Goal: Task Accomplishment & Management: Use online tool/utility

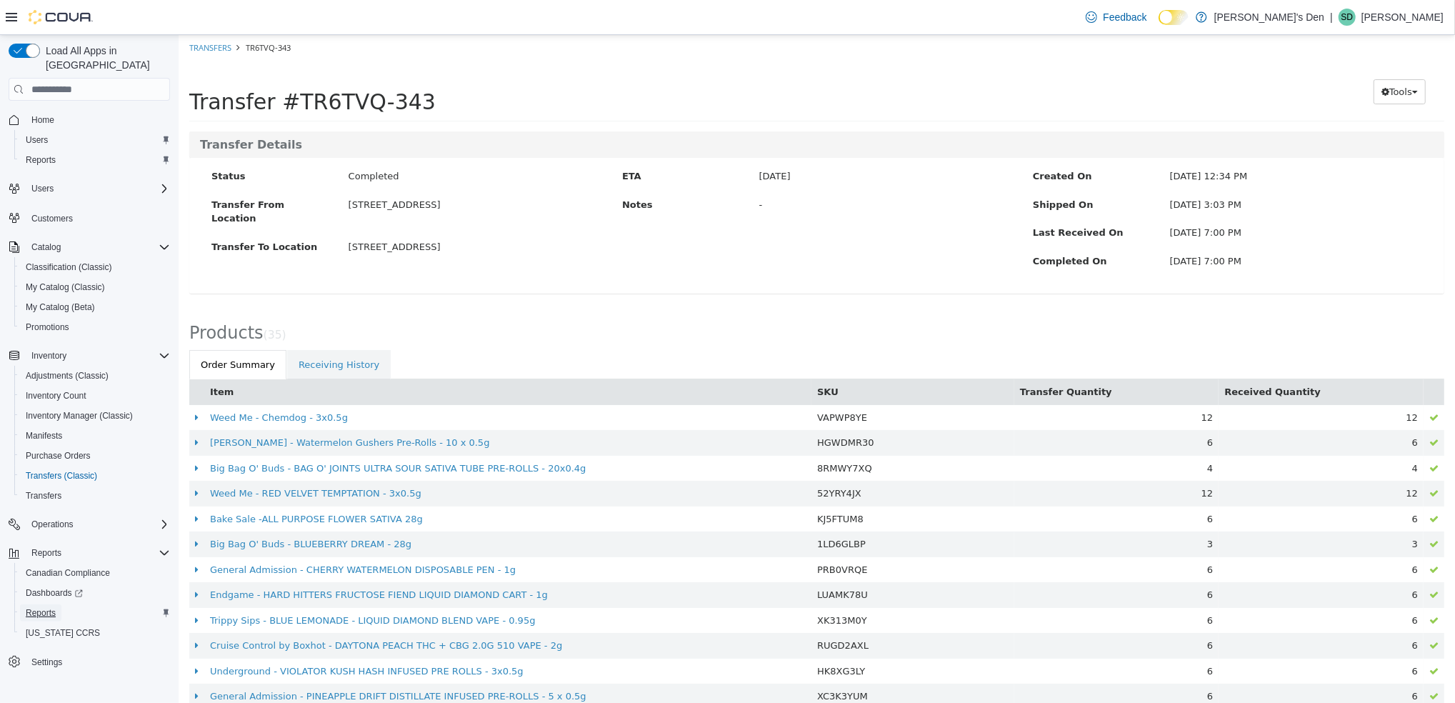
click at [53, 607] on span "Reports" at bounding box center [41, 612] width 30 height 11
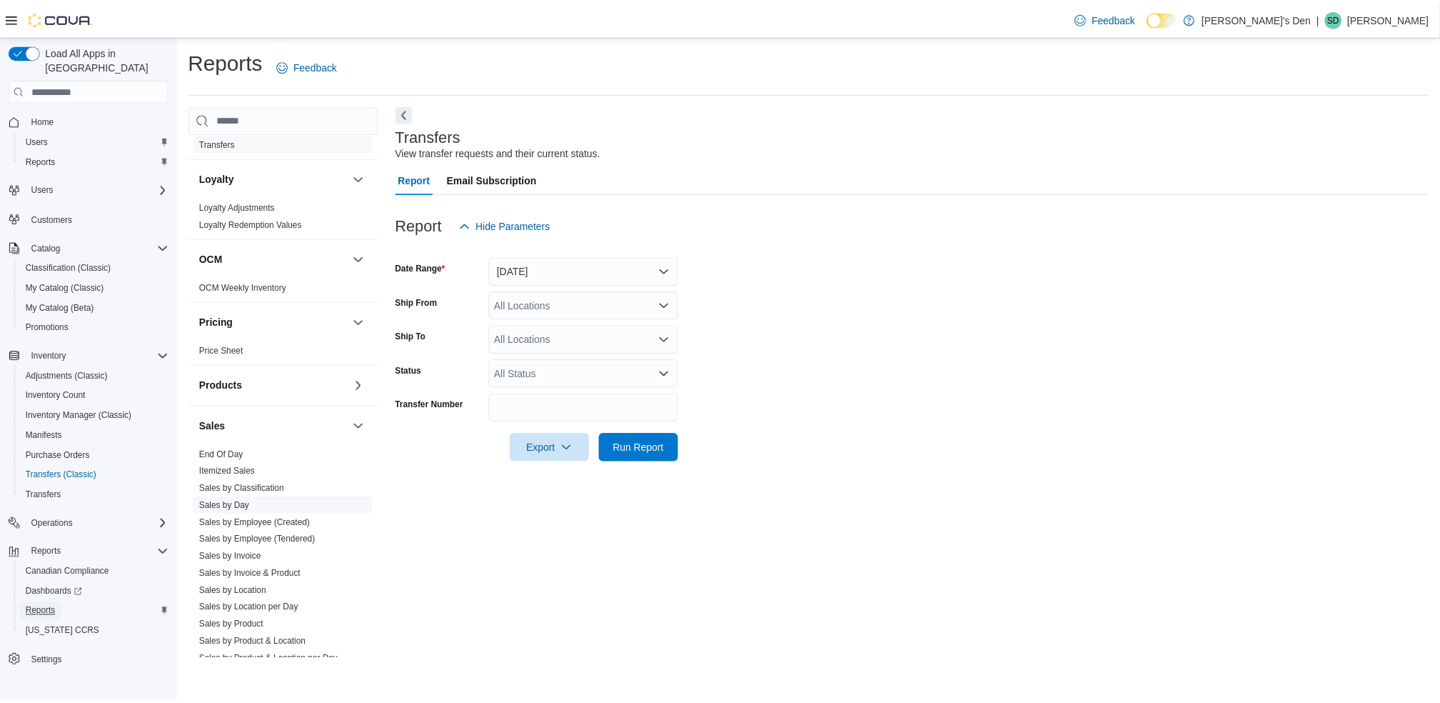
scroll to position [666, 0]
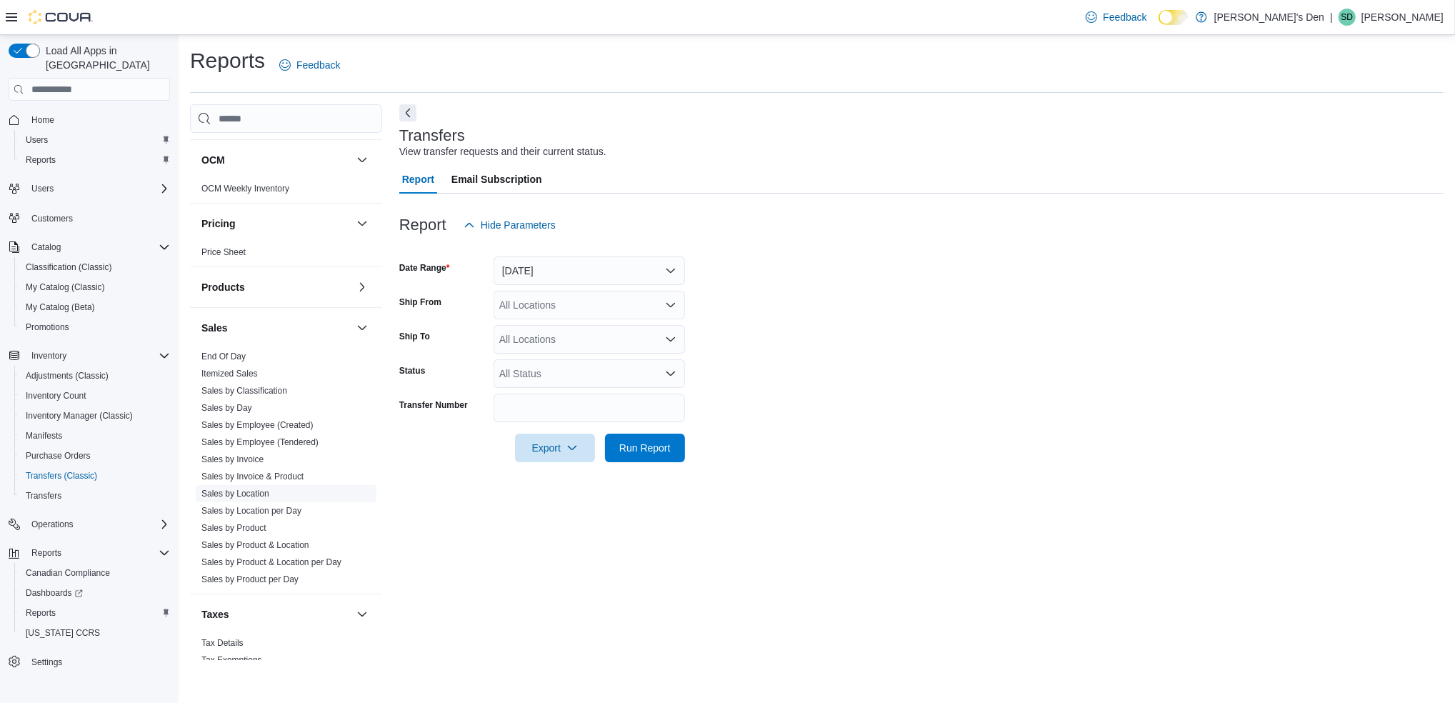
click at [226, 492] on link "Sales by Location" at bounding box center [235, 493] width 68 height 10
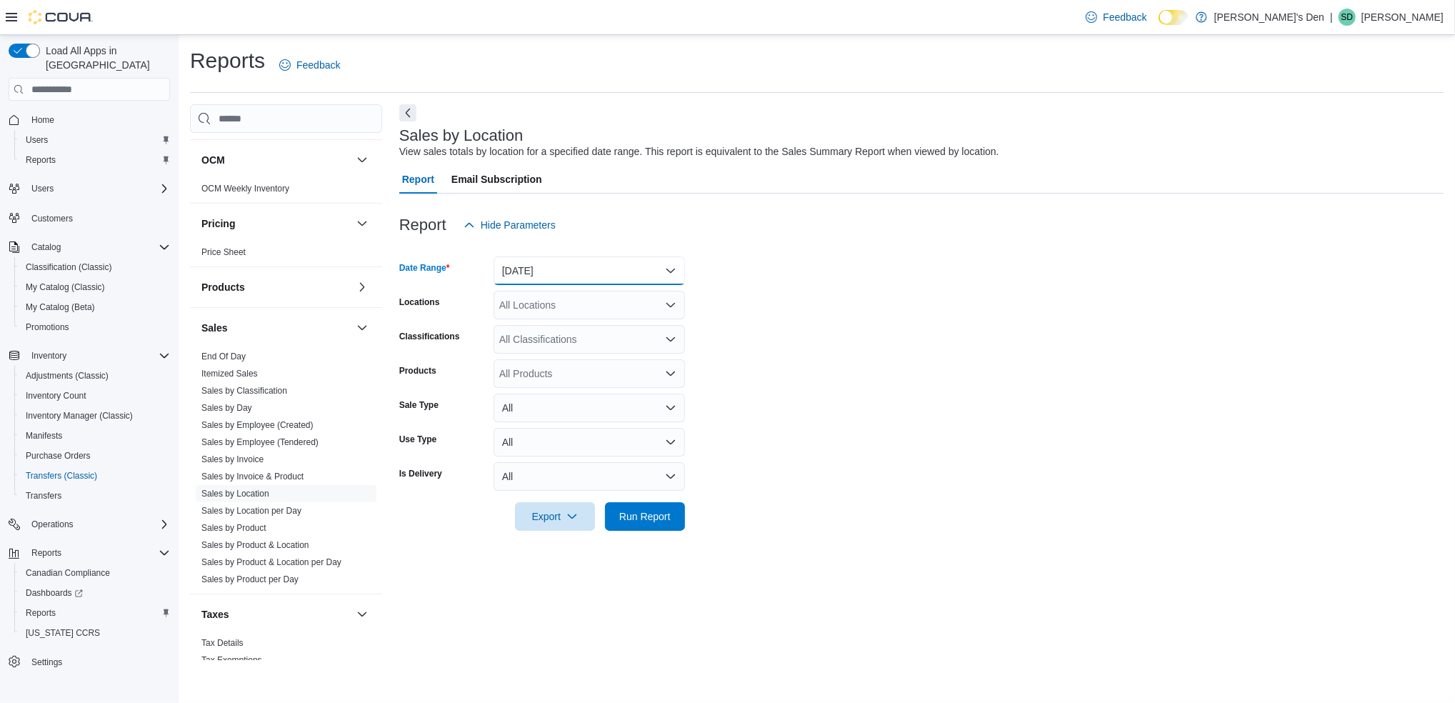
click at [574, 263] on button "Yesterday" at bounding box center [588, 270] width 191 height 29
drag, startPoint x: 533, startPoint y: 321, endPoint x: 627, endPoint y: 403, distance: 124.5
click at [534, 322] on span "Today" at bounding box center [597, 327] width 163 height 17
drag, startPoint x: 641, startPoint y: 502, endPoint x: 636, endPoint y: 510, distance: 9.7
click at [638, 503] on span "Run Report" at bounding box center [644, 515] width 63 height 29
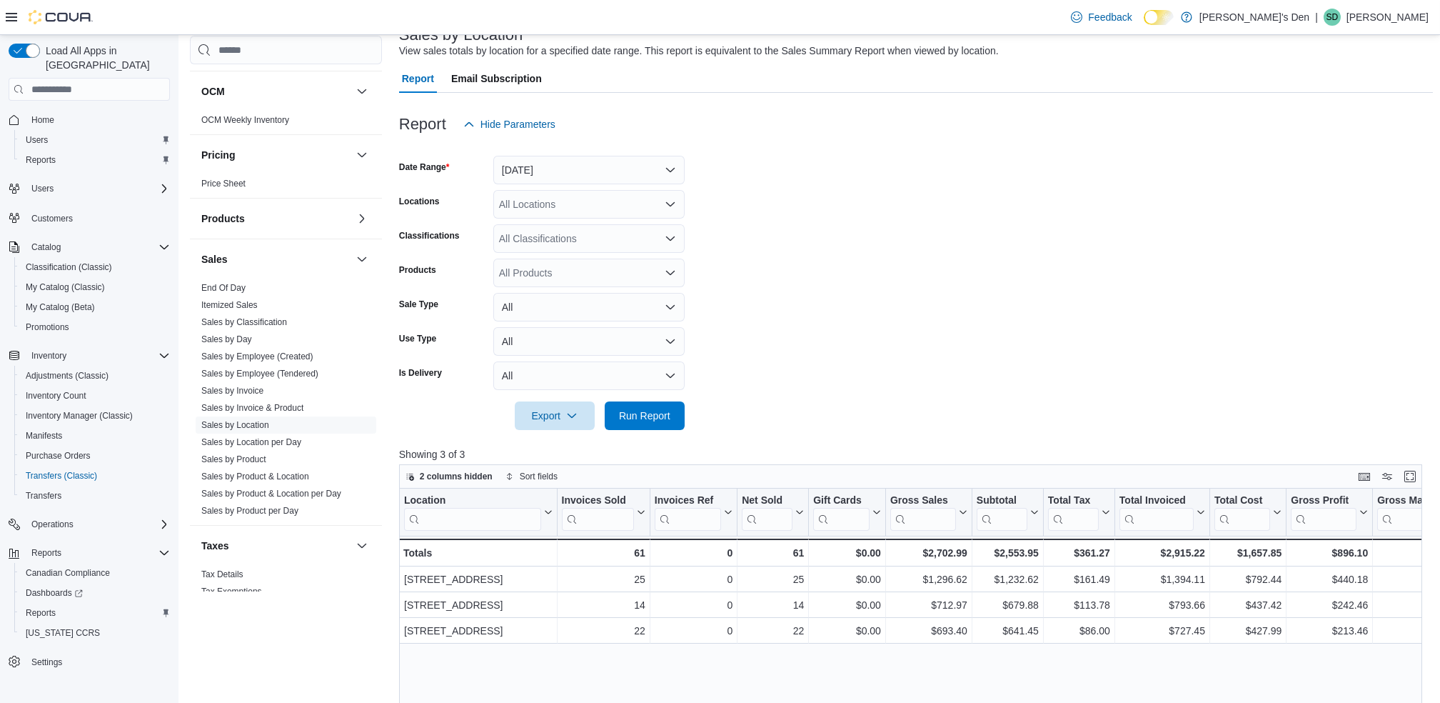
scroll to position [286, 0]
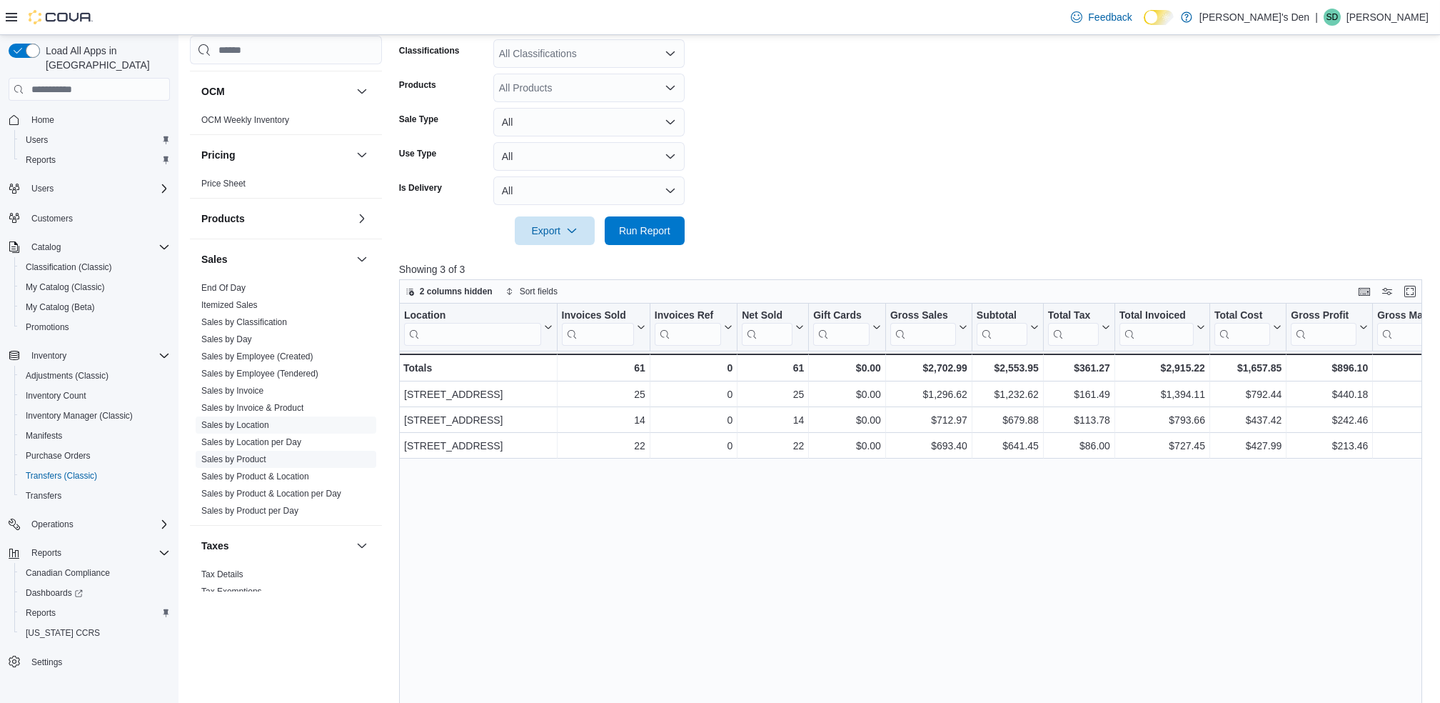
click at [242, 457] on link "Sales by Product" at bounding box center [233, 459] width 65 height 10
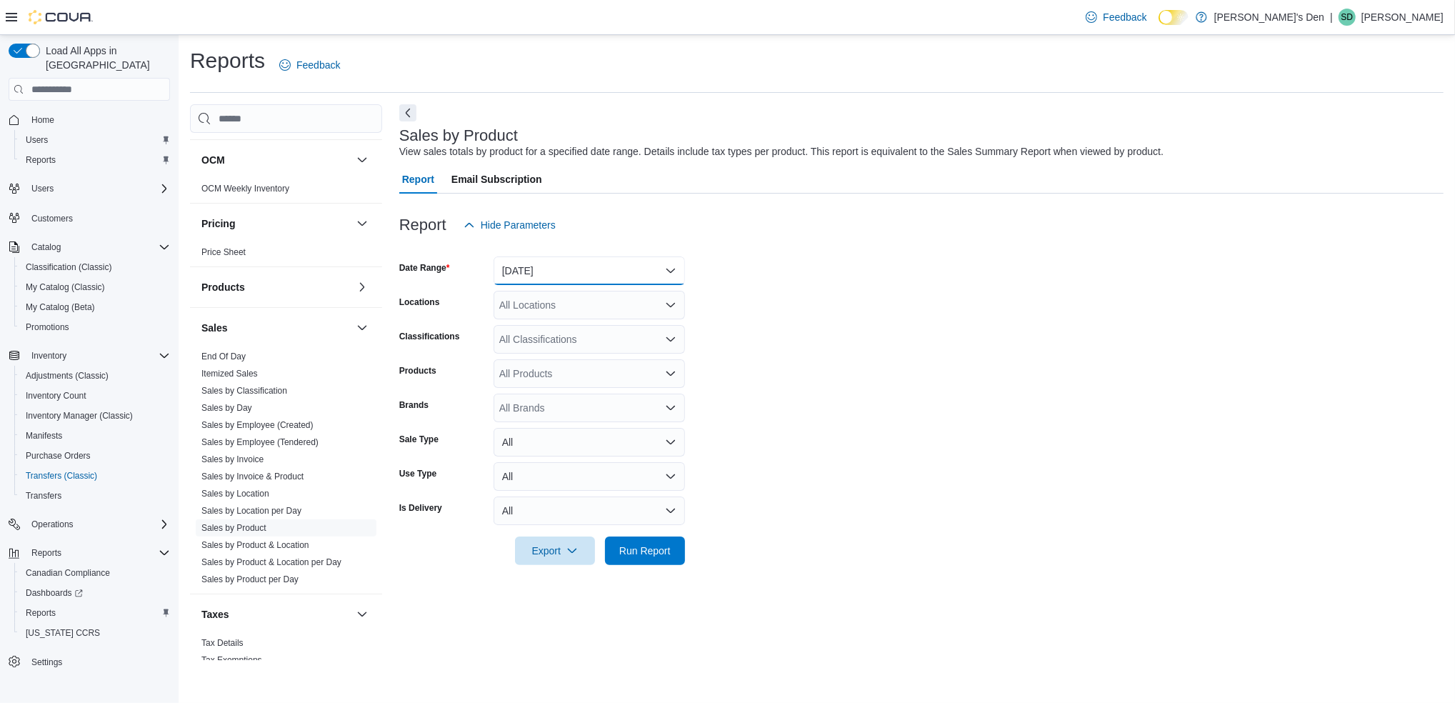
click at [576, 278] on button "Yesterday" at bounding box center [588, 270] width 191 height 29
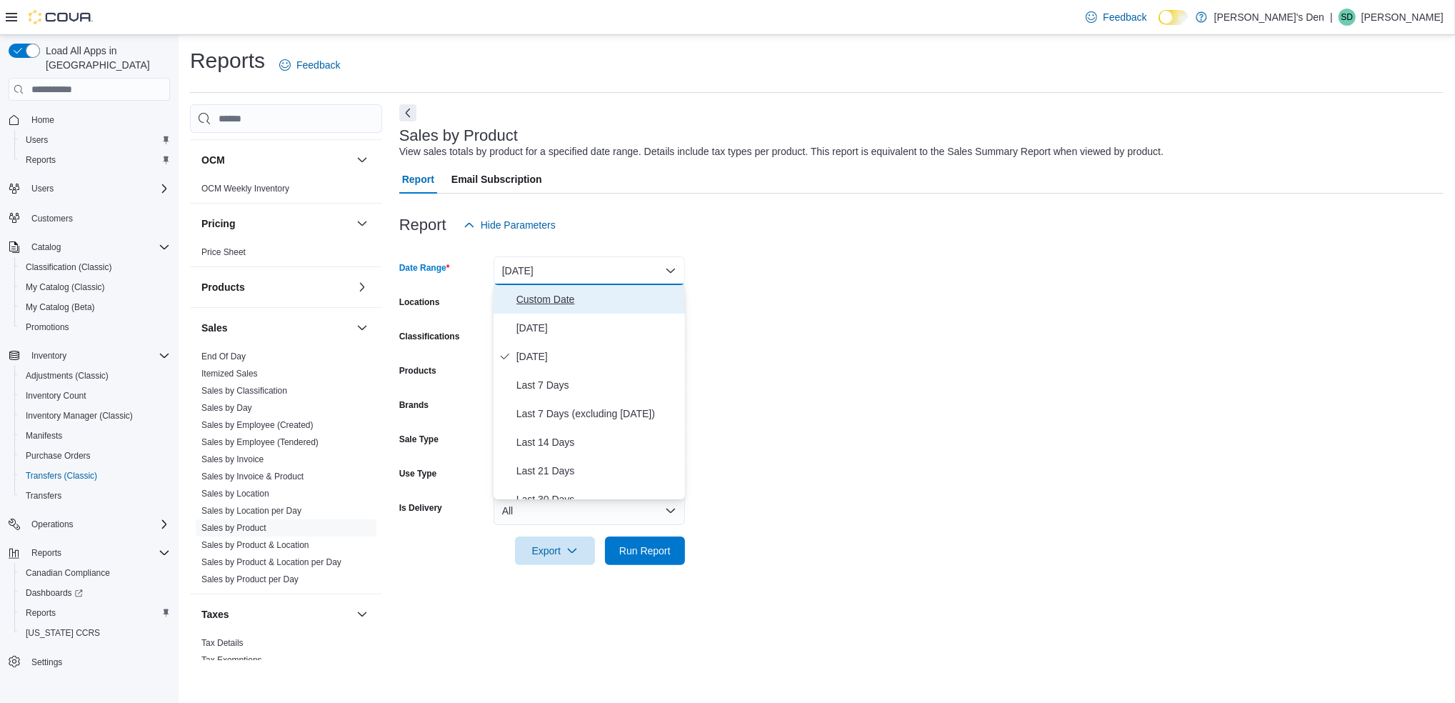
click at [550, 298] on span "Custom Date" at bounding box center [597, 299] width 163 height 17
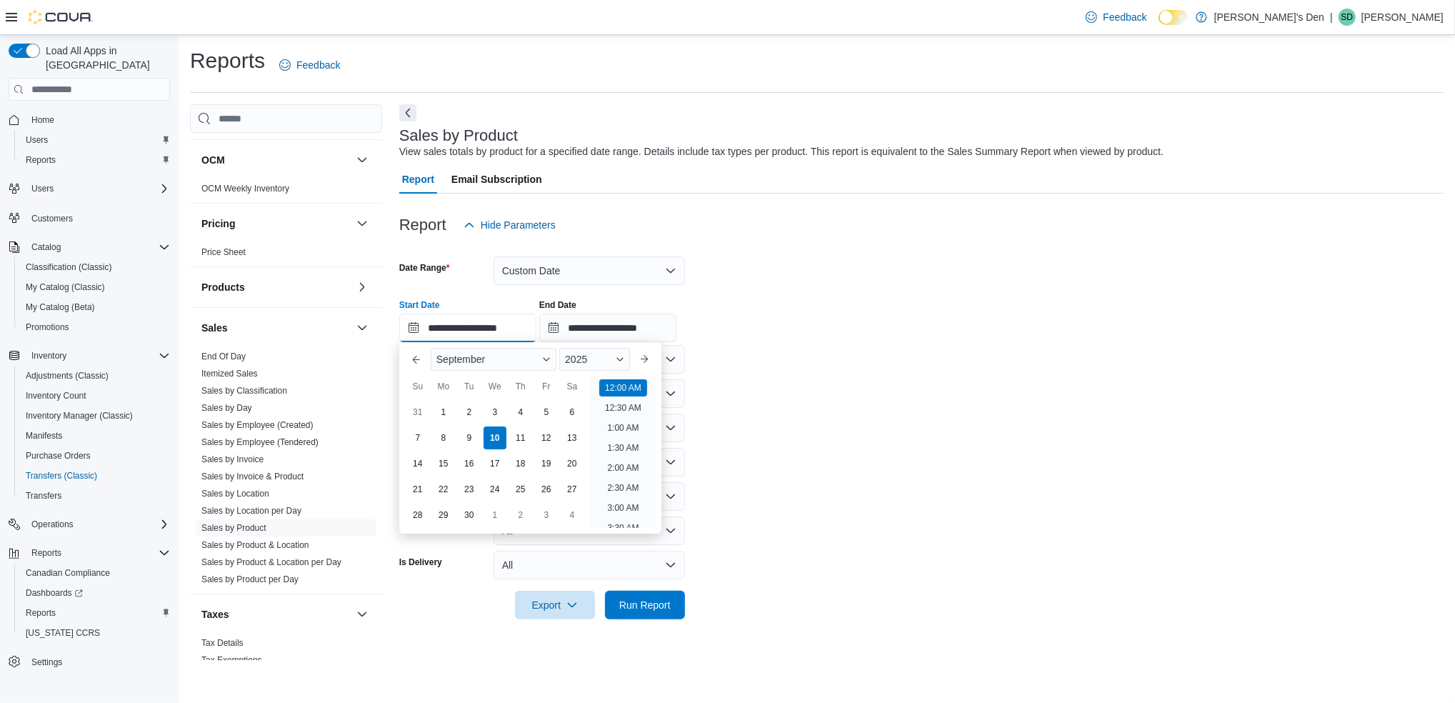
click at [478, 335] on input "**********" at bounding box center [467, 327] width 137 height 29
click at [412, 361] on button "Previous Month" at bounding box center [416, 359] width 23 height 23
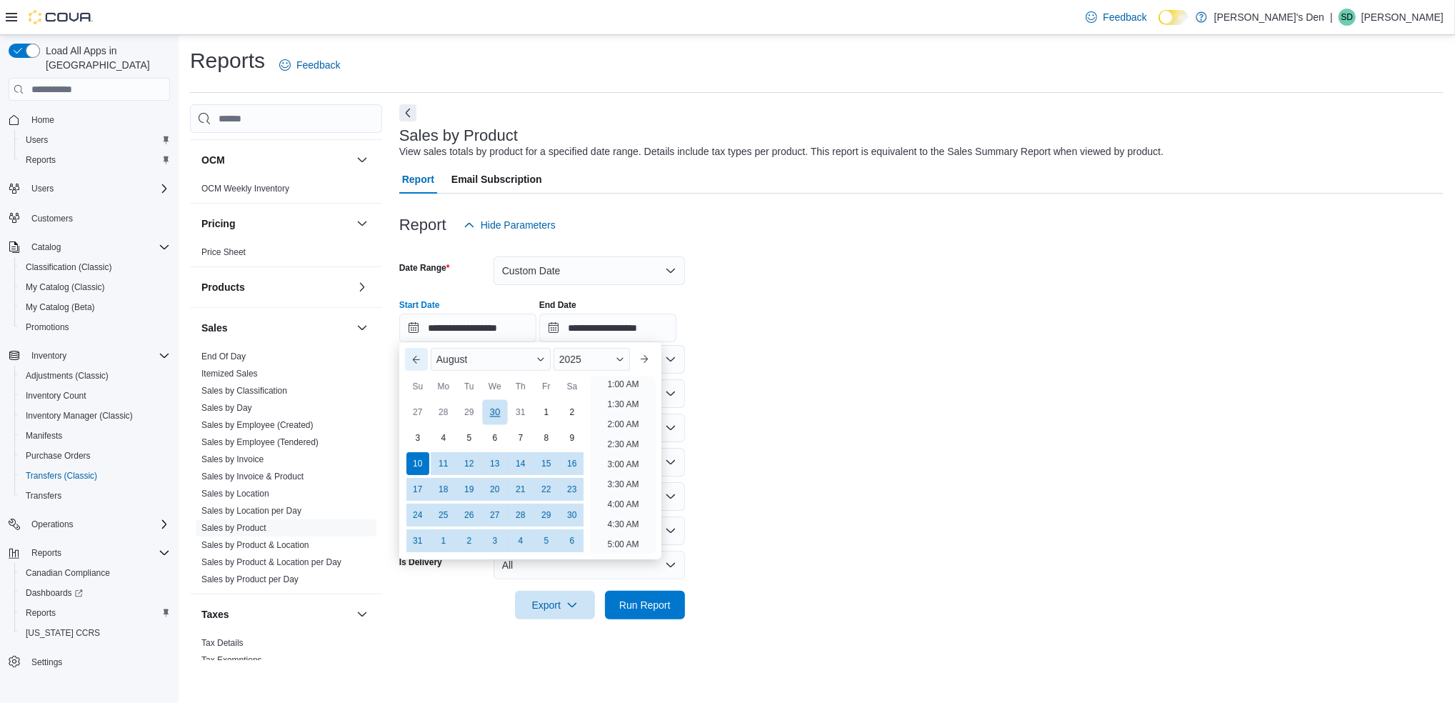
scroll to position [3, 0]
click at [551, 413] on div "1" at bounding box center [545, 412] width 25 height 25
type input "**********"
click at [745, 345] on form "**********" at bounding box center [921, 429] width 1044 height 380
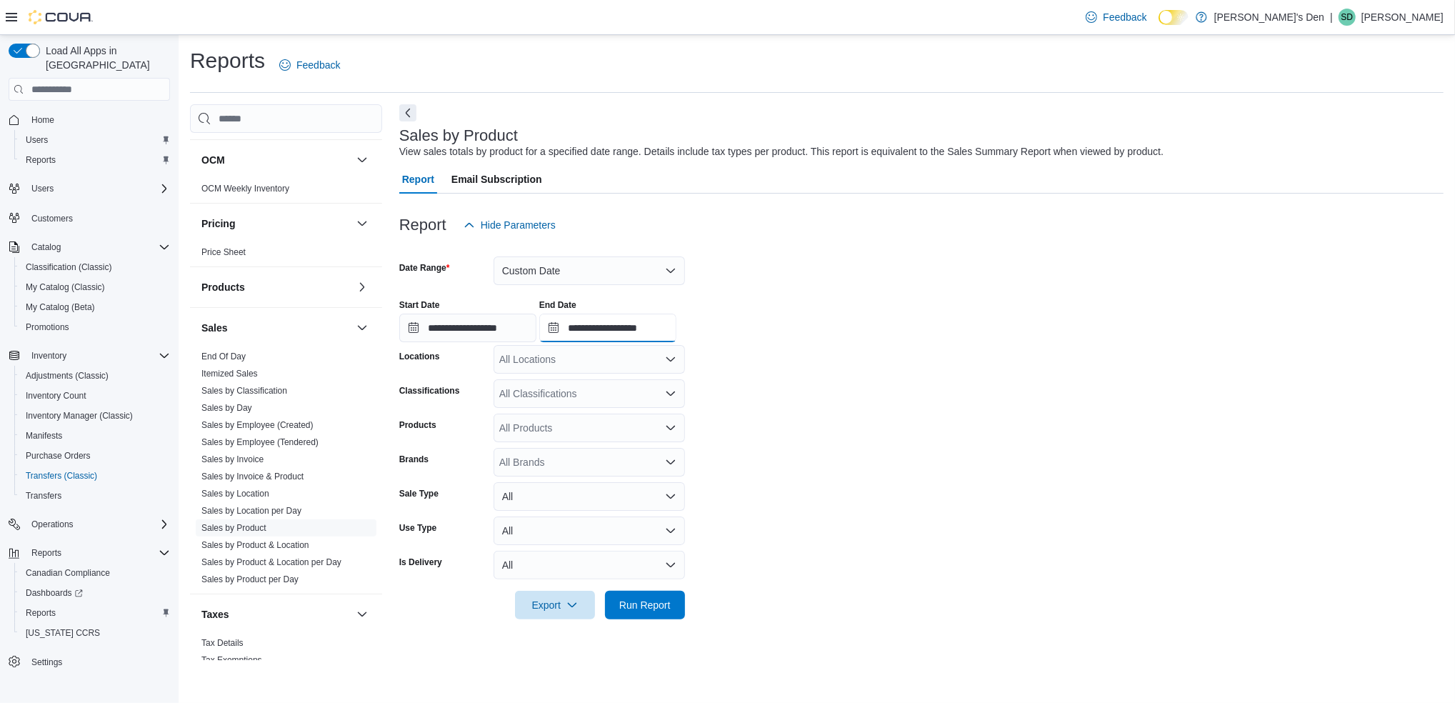
click at [676, 332] on input "**********" at bounding box center [607, 327] width 137 height 29
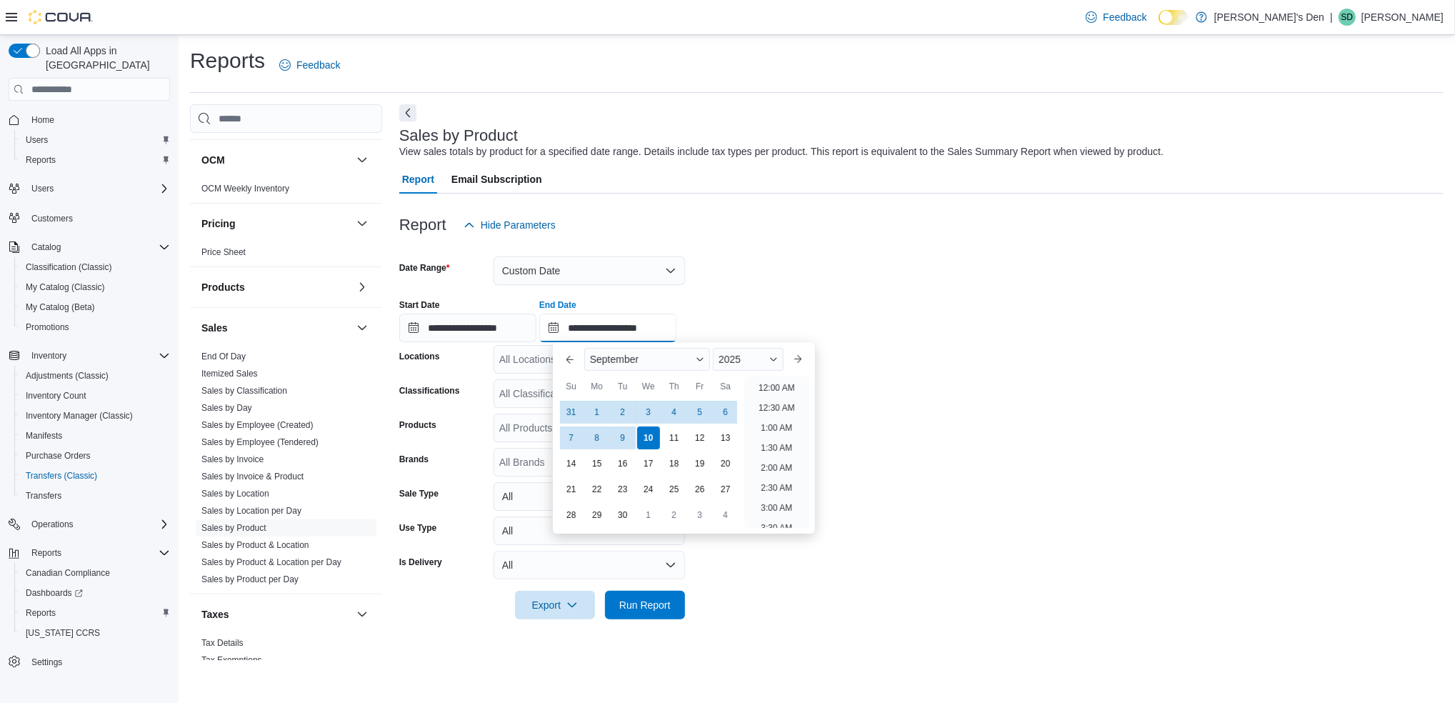
scroll to position [811, 0]
click at [566, 413] on div "31" at bounding box center [570, 412] width 25 height 25
type input "**********"
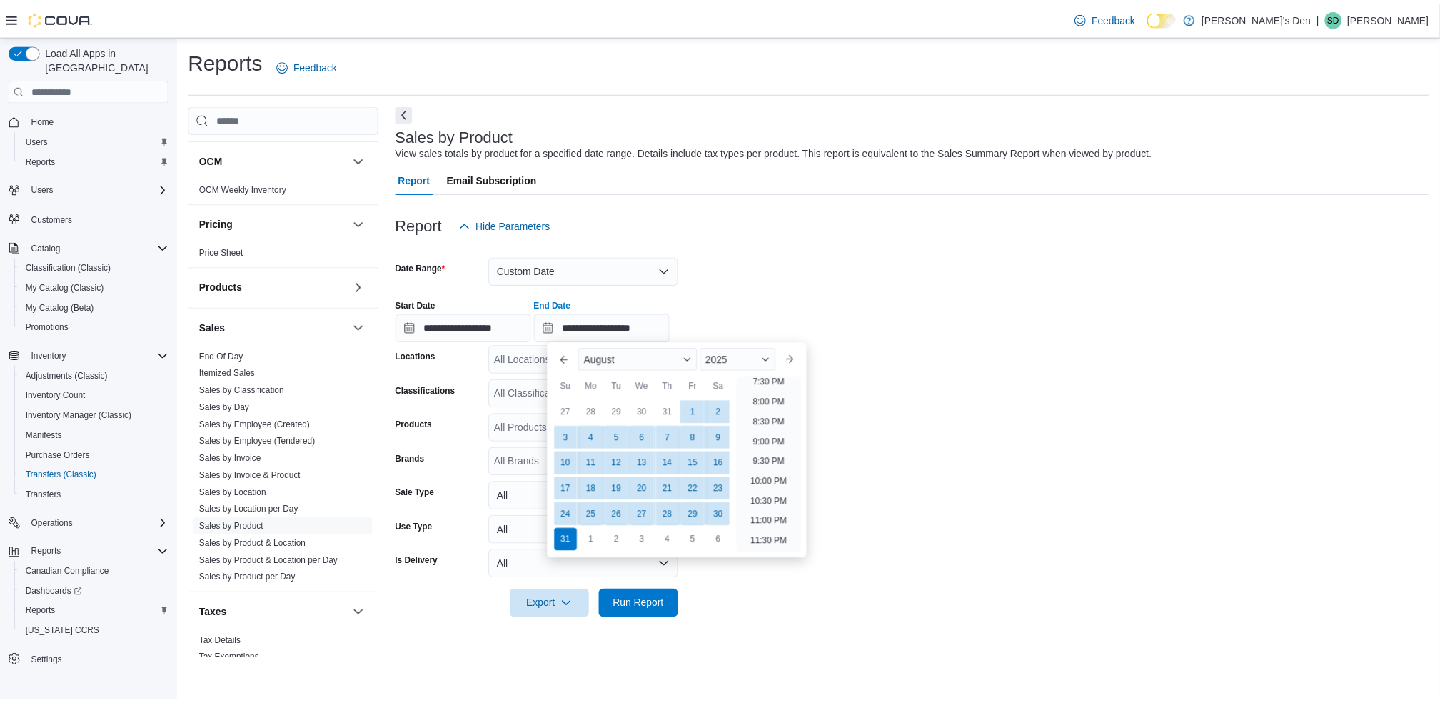
scroll to position [785, 0]
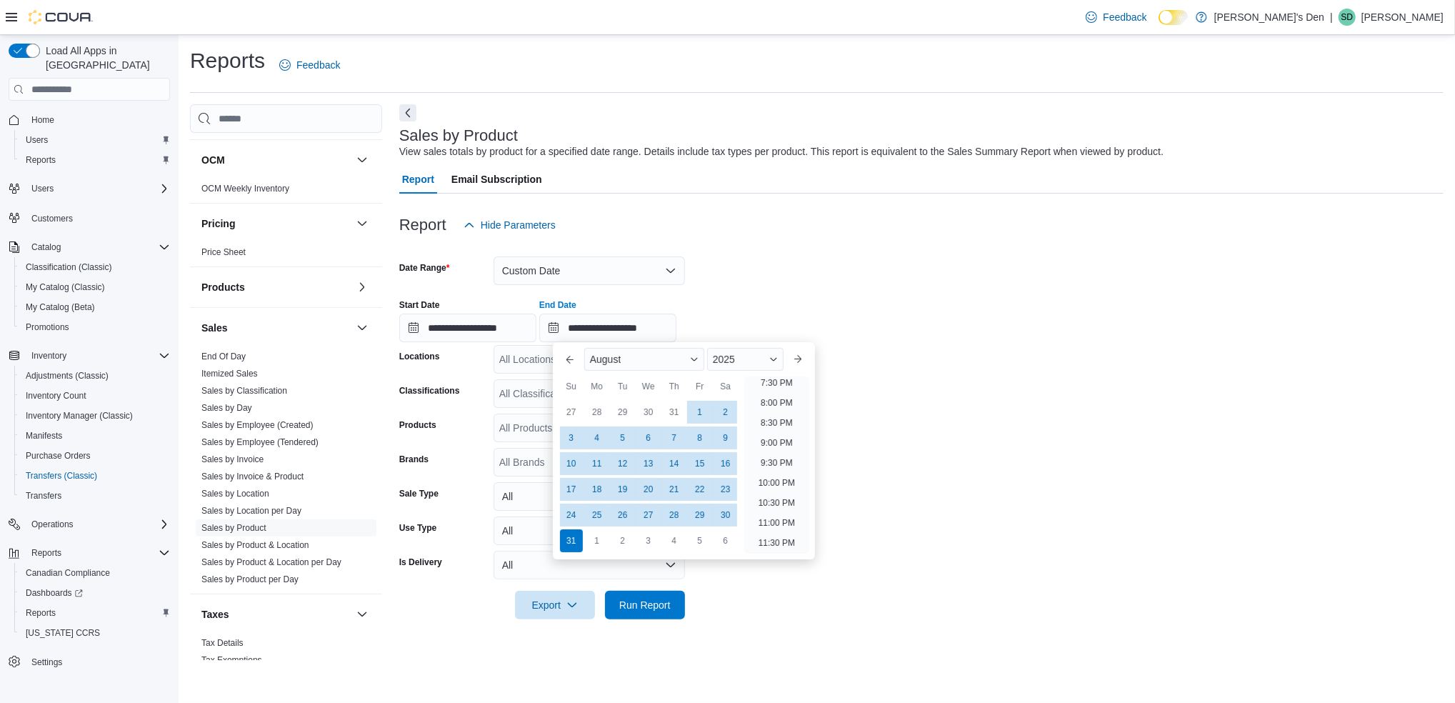
click at [738, 298] on div "**********" at bounding box center [921, 315] width 1044 height 54
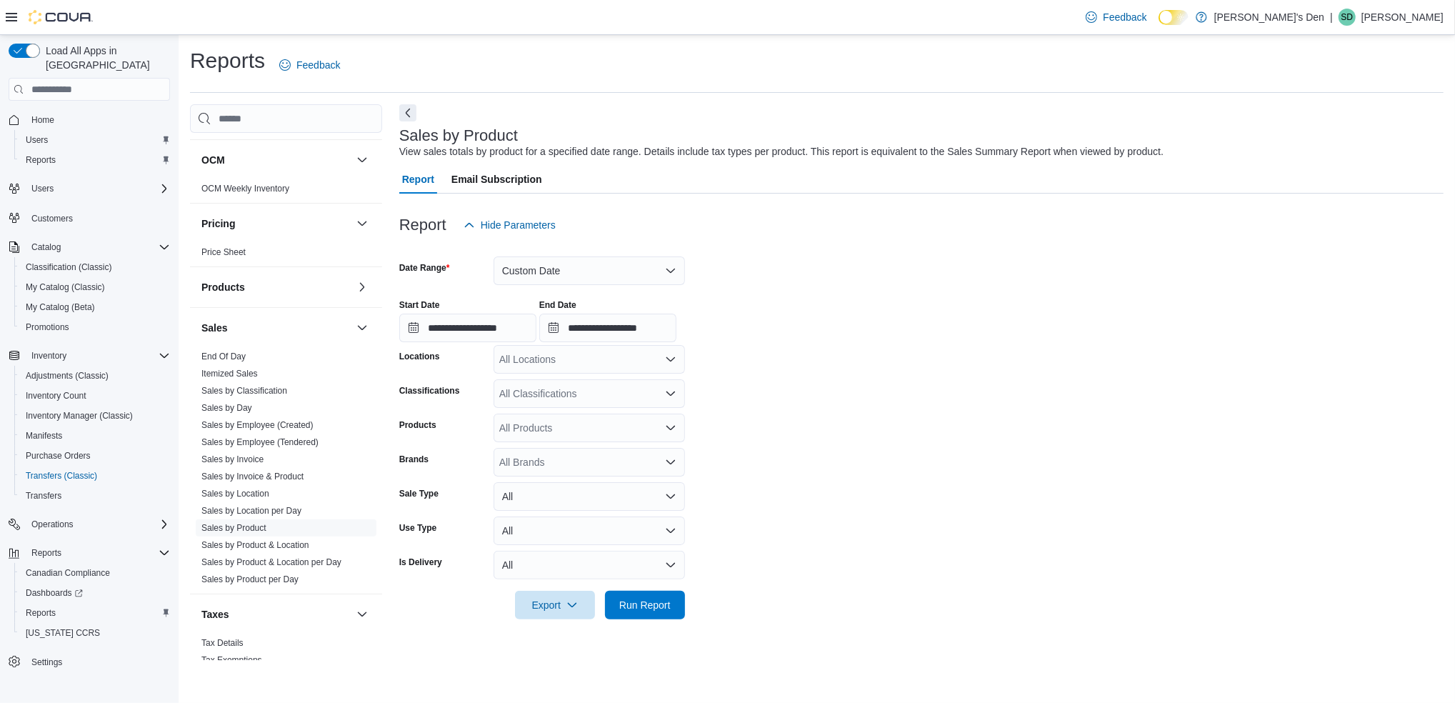
click at [667, 364] on icon "Open list of options" at bounding box center [670, 358] width 11 height 11
click at [577, 449] on span "[STREET_ADDRESS]" at bounding box center [573, 445] width 99 height 14
drag, startPoint x: 803, startPoint y: 401, endPoint x: 730, endPoint y: 397, distance: 72.9
click at [796, 400] on form "**********" at bounding box center [921, 429] width 1044 height 380
click at [611, 394] on div "All Classifications" at bounding box center [588, 393] width 191 height 29
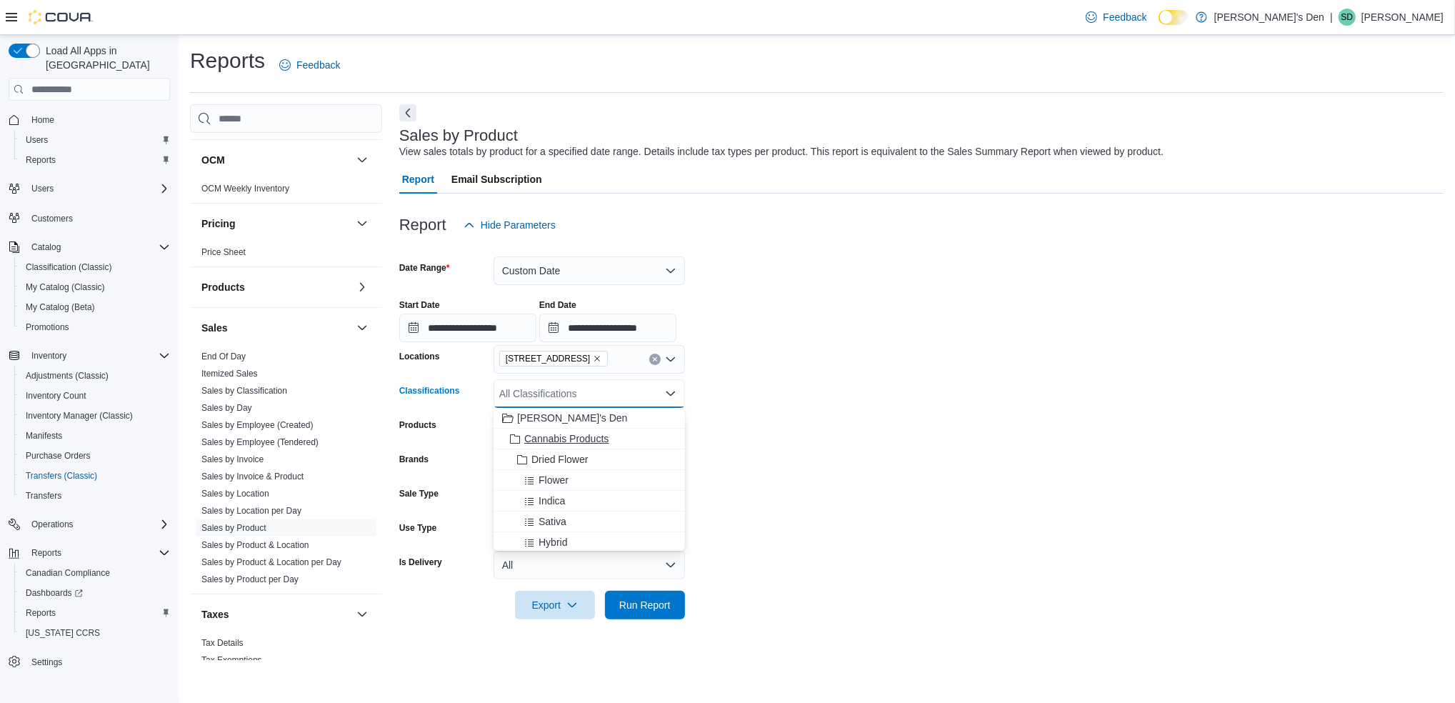
click at [561, 436] on span "Cannabis Products" at bounding box center [566, 438] width 84 height 14
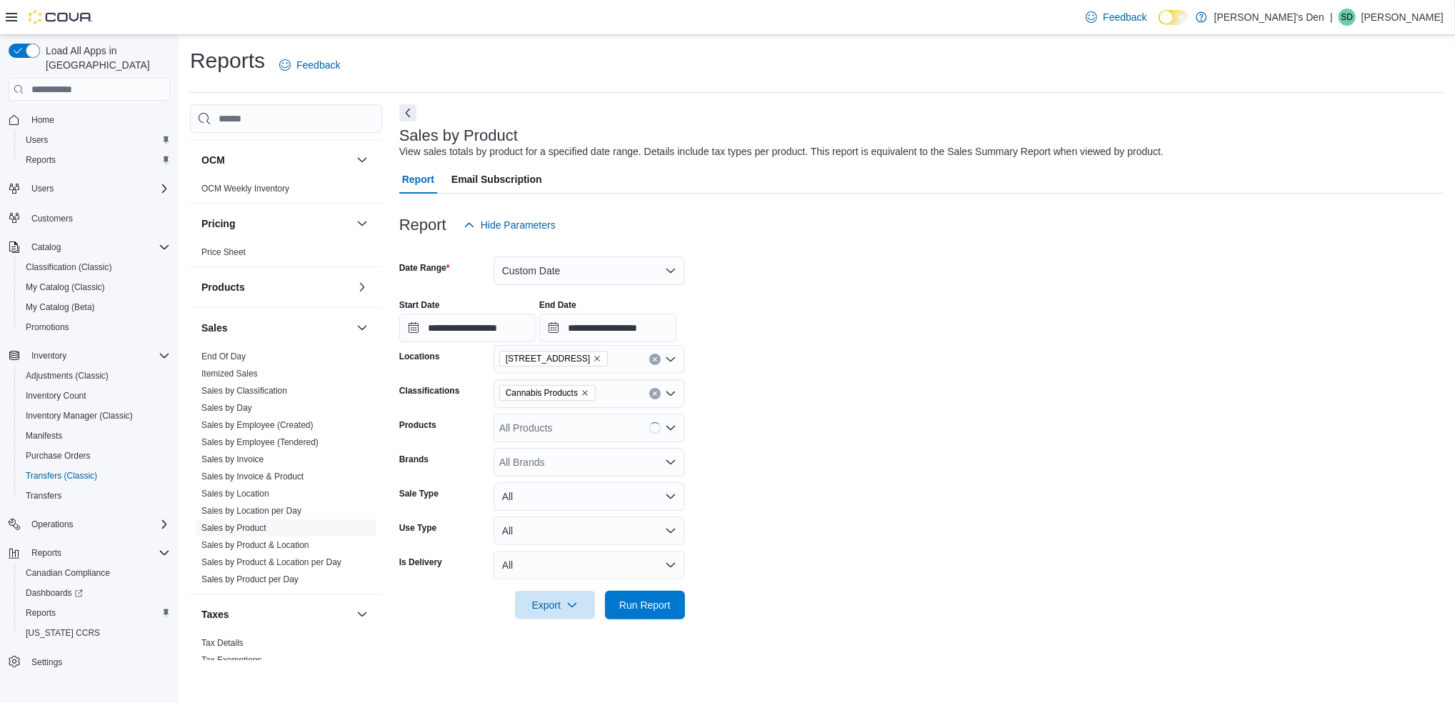
click at [750, 484] on form "**********" at bounding box center [921, 429] width 1044 height 380
click at [632, 600] on span "Run Report" at bounding box center [644, 604] width 51 height 14
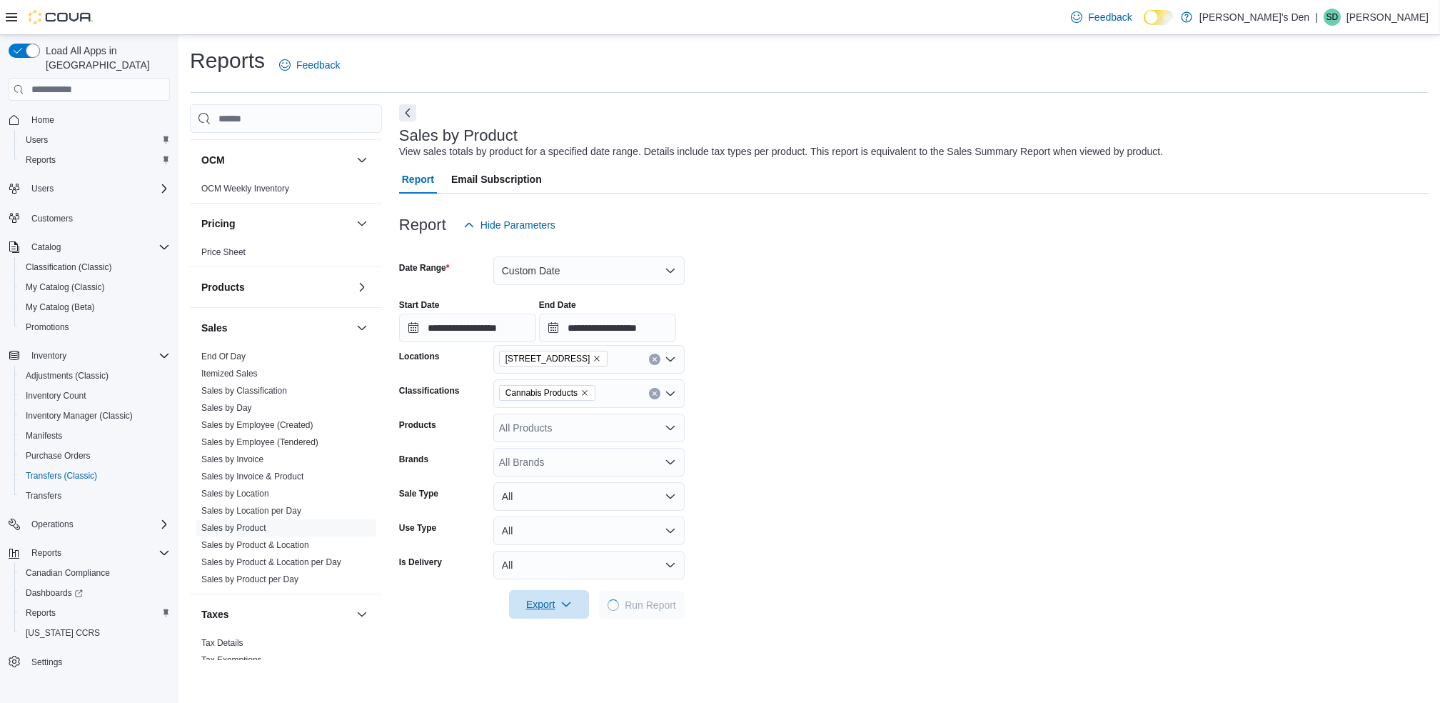
click at [568, 600] on icon "button" at bounding box center [566, 603] width 11 height 11
click at [562, 513] on span "Export to Excel" at bounding box center [551, 518] width 64 height 11
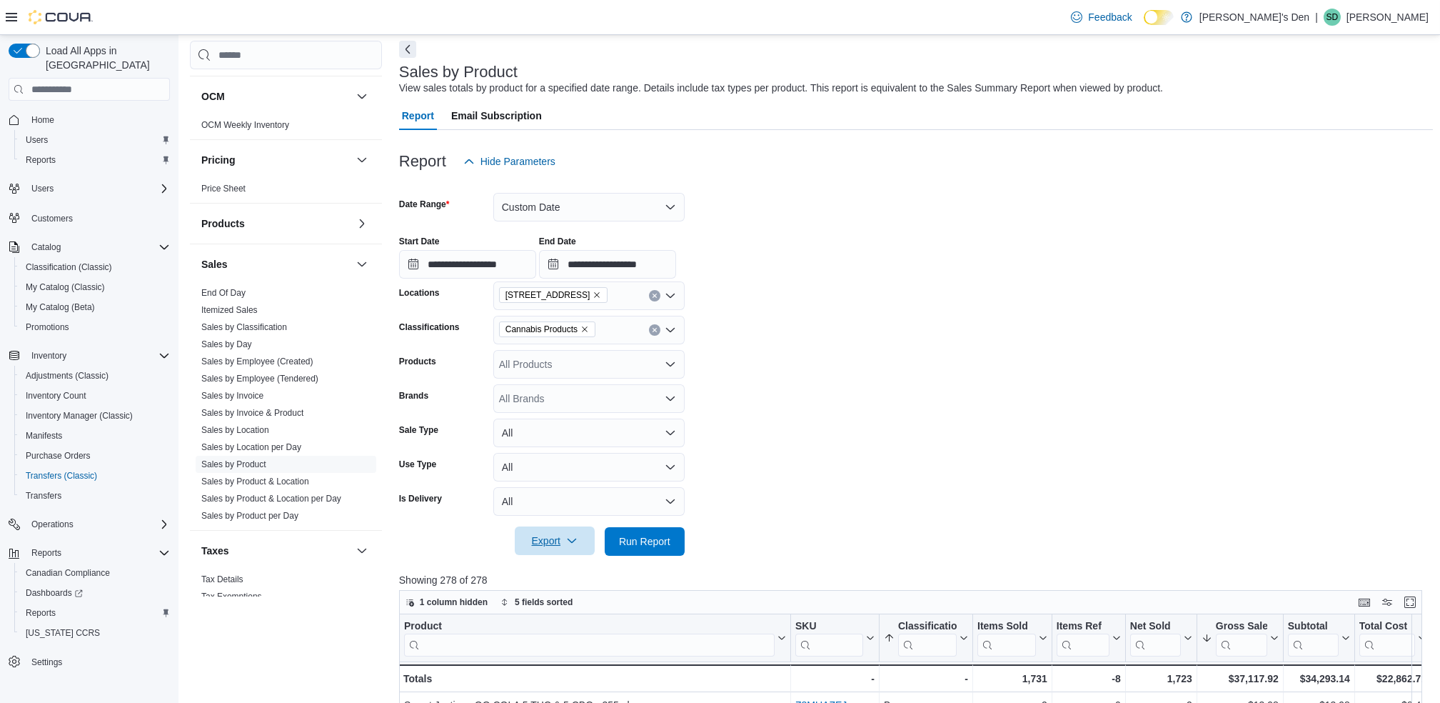
scroll to position [95, 0]
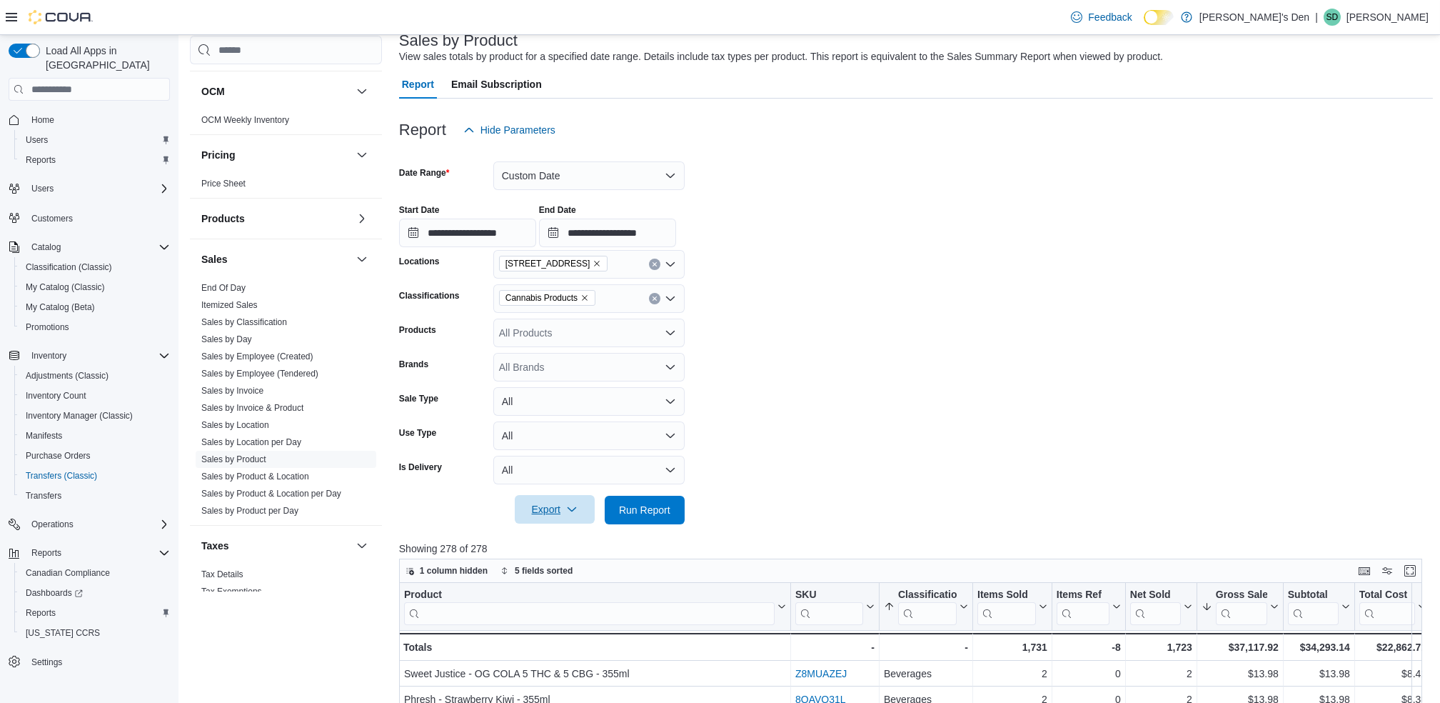
click at [593, 262] on icon "Remove 740A Fraser Ave from selection in this group" at bounding box center [597, 263] width 9 height 9
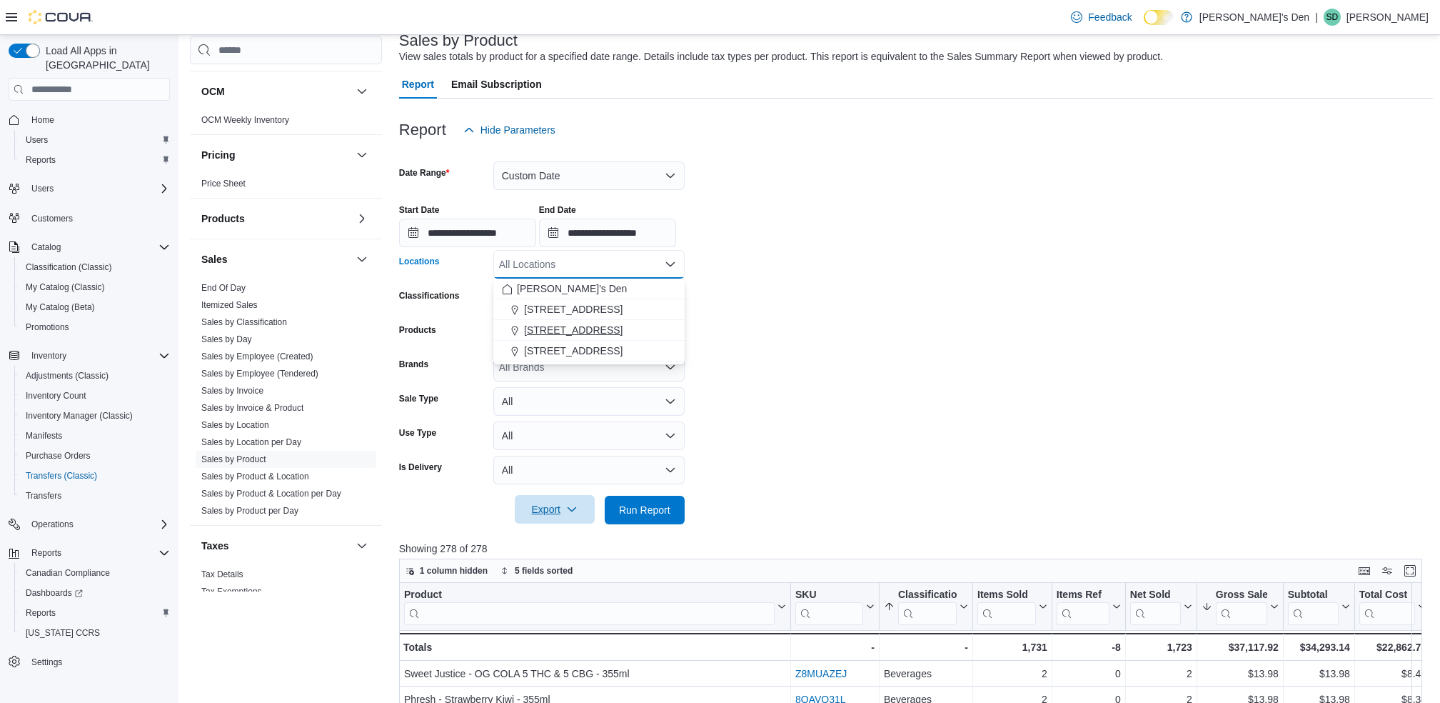
click at [569, 326] on span "[STREET_ADDRESS]" at bounding box center [573, 330] width 99 height 14
click at [652, 504] on span "Run Report" at bounding box center [644, 509] width 51 height 14
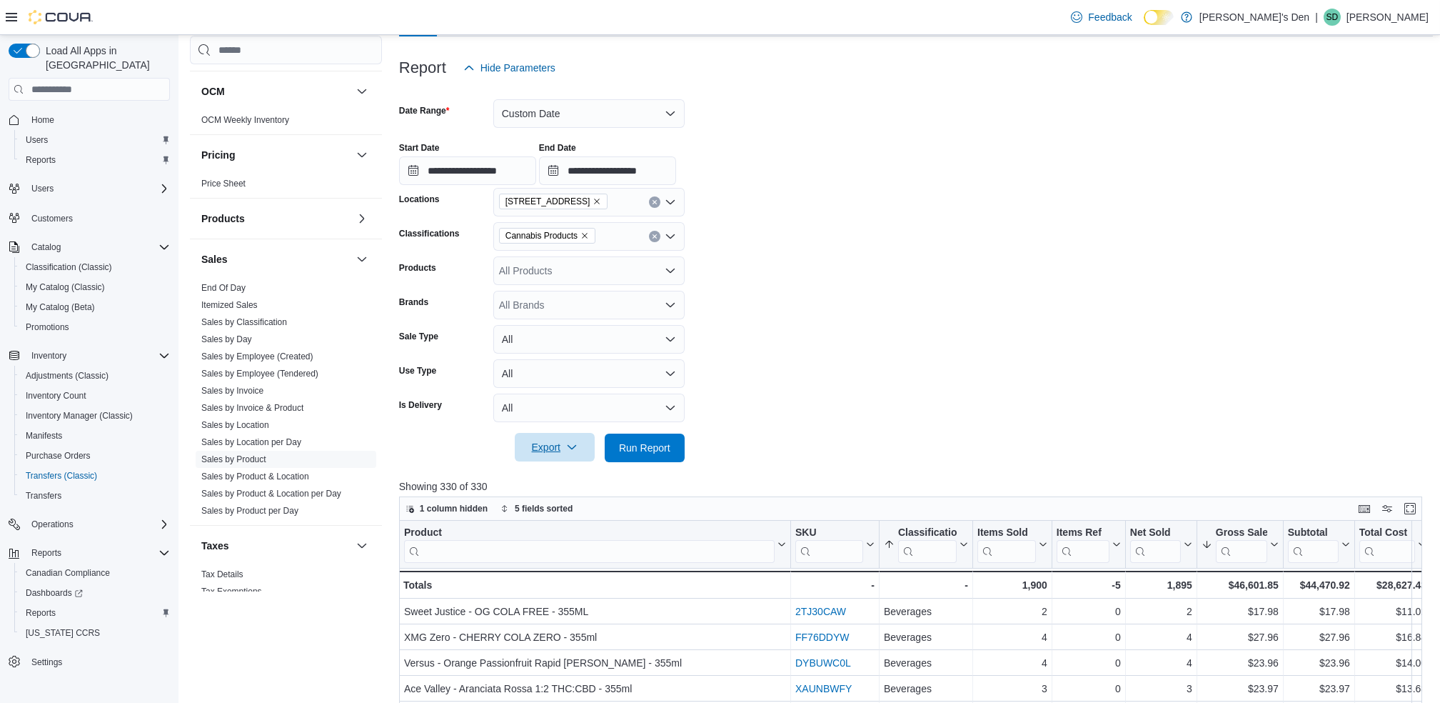
scroll to position [190, 0]
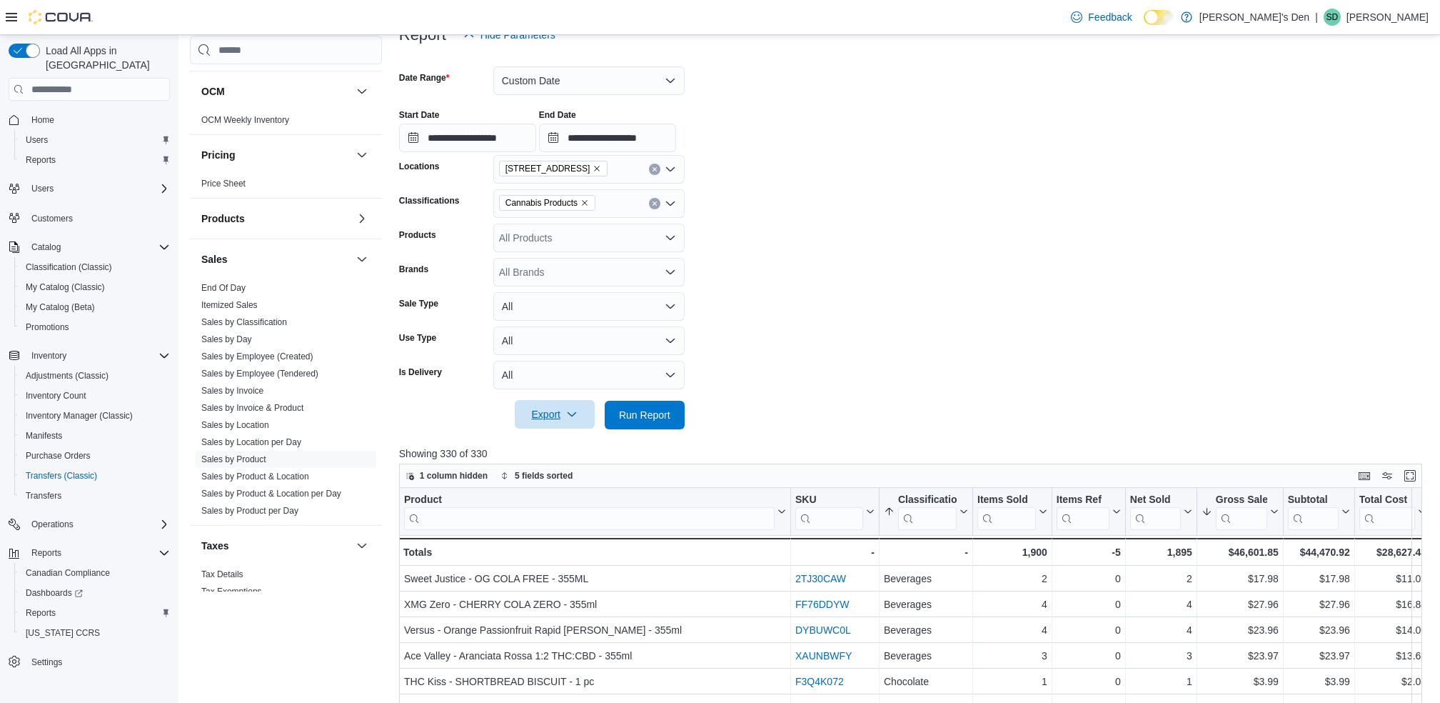
click at [591, 417] on button "Export" at bounding box center [555, 414] width 80 height 29
click at [565, 446] on span "Export to Excel" at bounding box center [557, 443] width 64 height 11
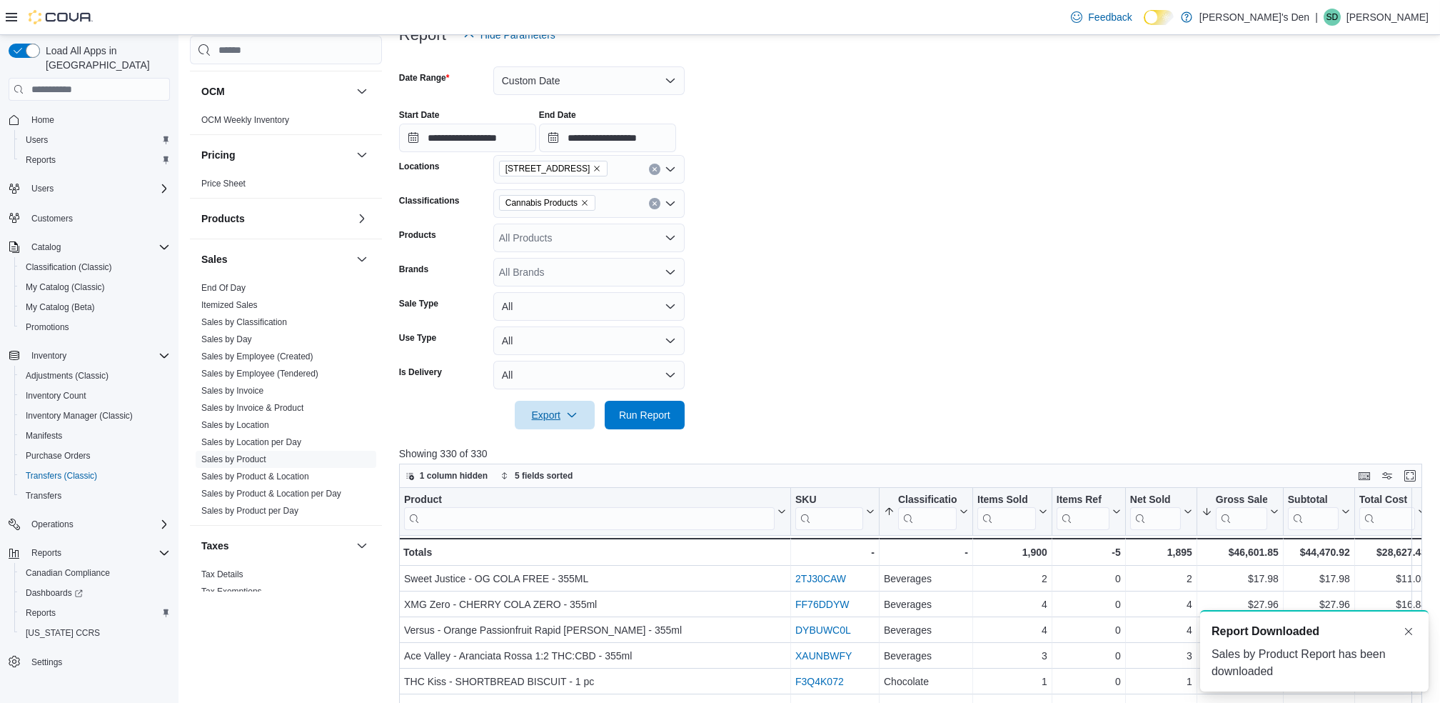
scroll to position [0, 0]
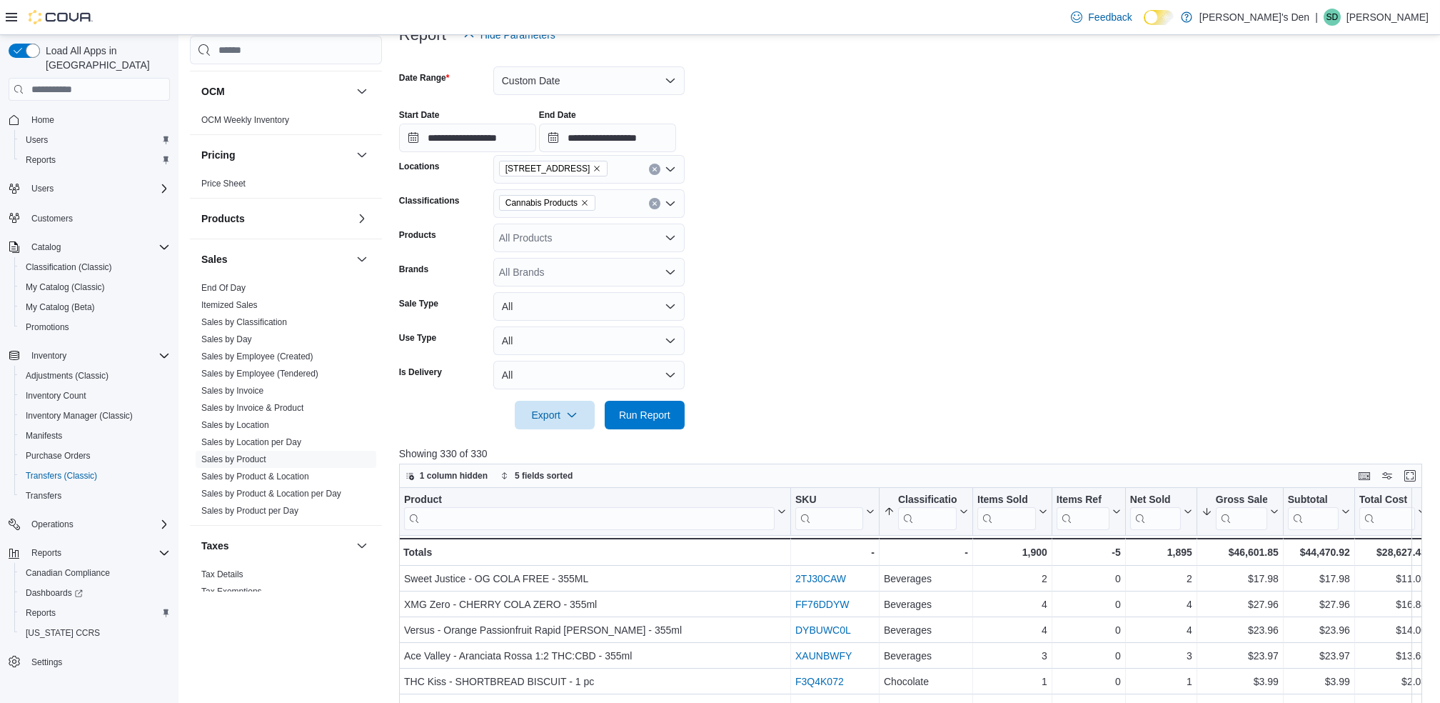
drag, startPoint x: 888, startPoint y: 204, endPoint x: 604, endPoint y: 201, distance: 283.5
click at [887, 204] on form "**********" at bounding box center [916, 239] width 1034 height 380
click at [601, 169] on icon "Remove 68 Broadway Avenue North from selection in this group" at bounding box center [598, 169] width 6 height 6
click at [572, 208] on span "[STREET_ADDRESS]" at bounding box center [573, 214] width 99 height 14
click at [636, 410] on span "Run Report" at bounding box center [644, 414] width 51 height 14
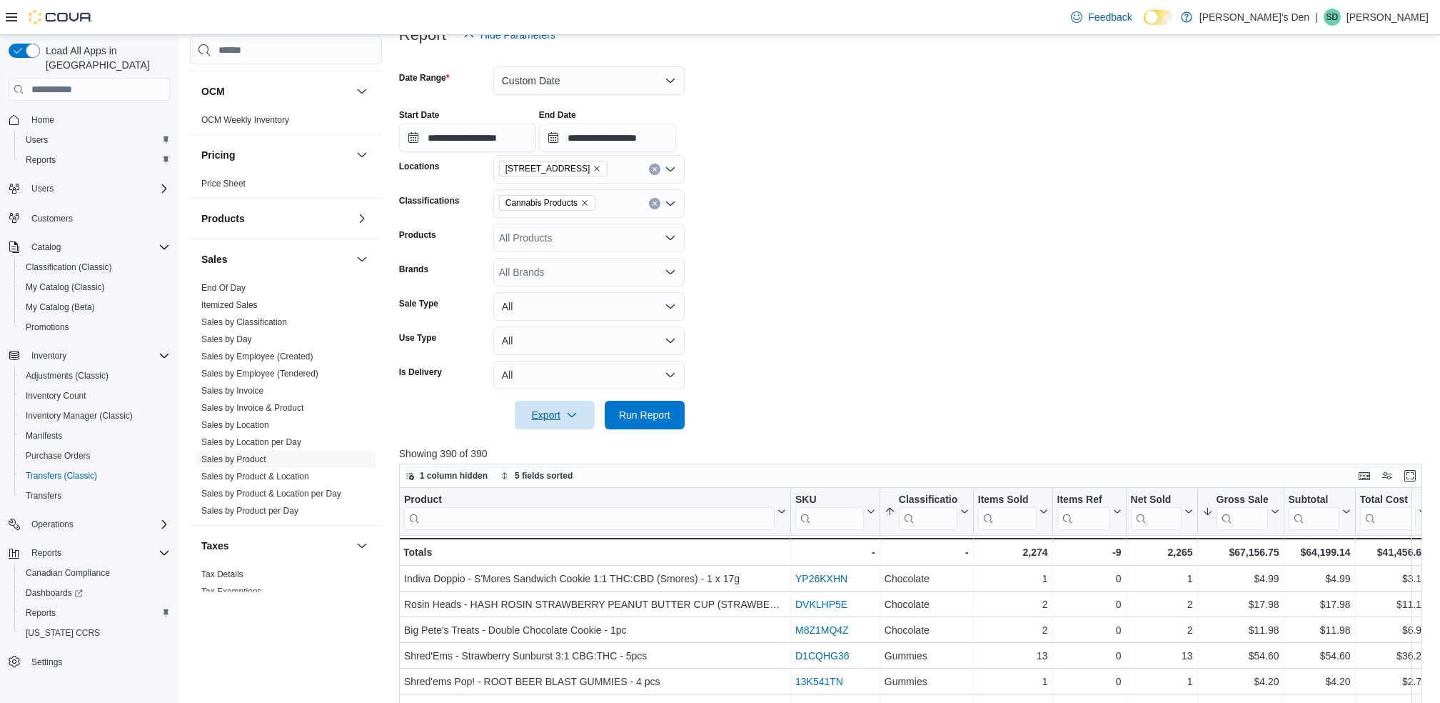
click at [577, 415] on icon "button" at bounding box center [571, 414] width 11 height 11
click at [555, 448] on button "Export to Excel" at bounding box center [556, 443] width 81 height 29
drag, startPoint x: 983, startPoint y: 187, endPoint x: 937, endPoint y: 161, distance: 53.1
click at [983, 187] on form "**********" at bounding box center [916, 239] width 1034 height 380
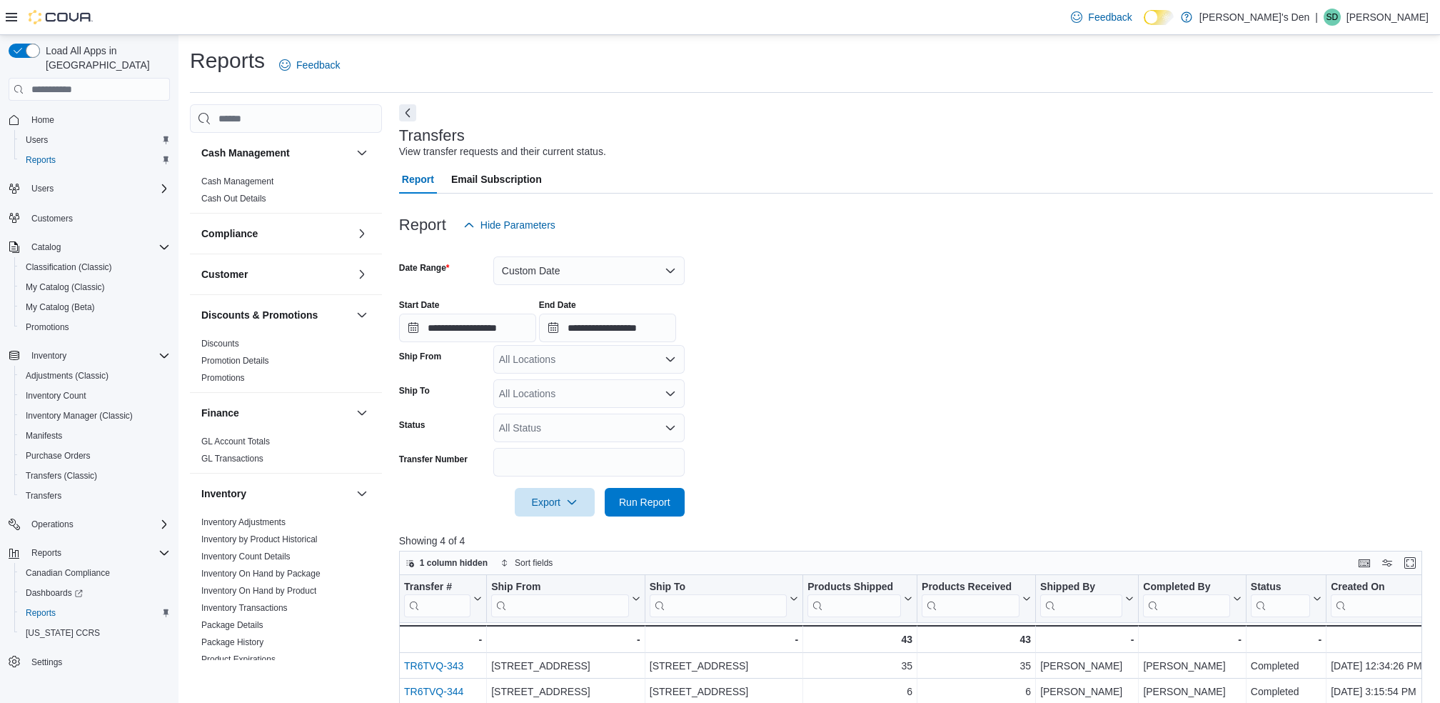
scroll to position [391, 0]
